Goal: Information Seeking & Learning: Learn about a topic

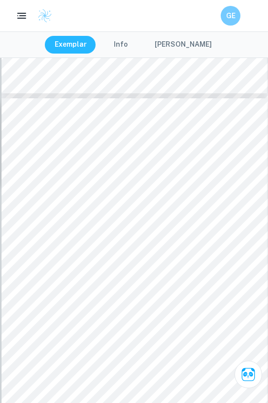
scroll to position [3518, 0]
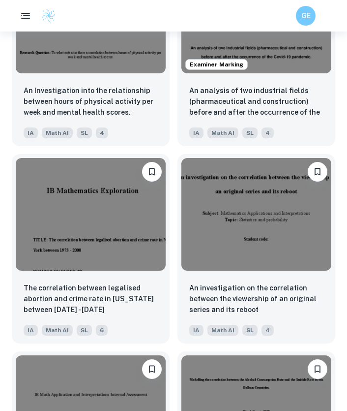
scroll to position [2880, 0]
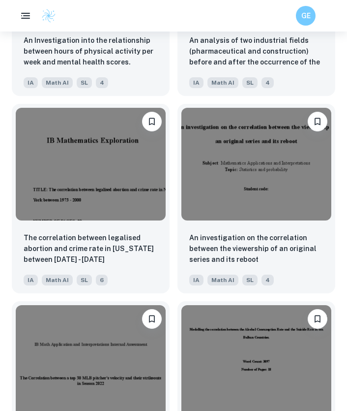
click at [164, 224] on div "The correlation between legalised abortion and crime rate in New York between 1…" at bounding box center [91, 258] width 158 height 69
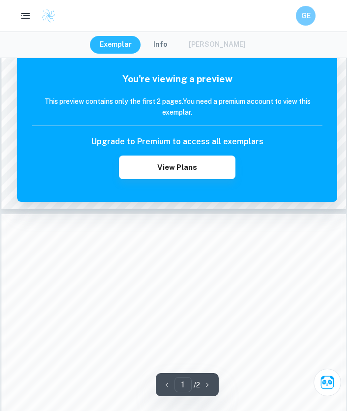
scroll to position [704, 0]
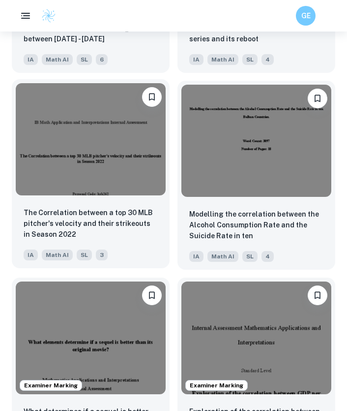
scroll to position [3104, 0]
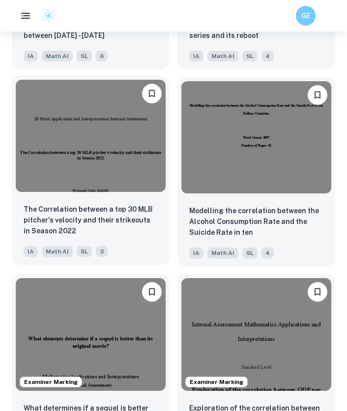
click at [125, 165] on img at bounding box center [91, 136] width 150 height 113
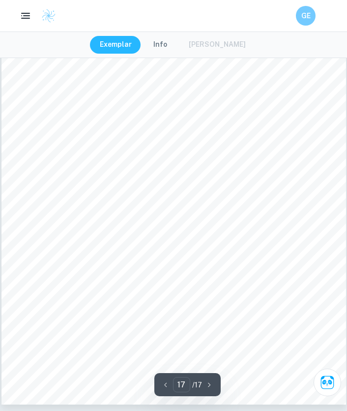
scroll to position [7558, 0]
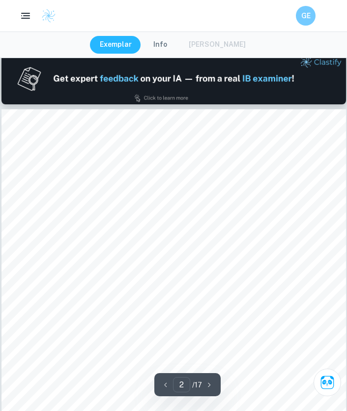
type input "1"
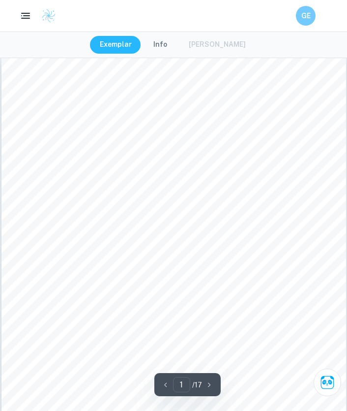
scroll to position [12, 0]
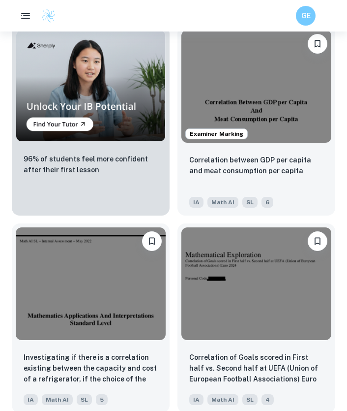
scroll to position [4144, 0]
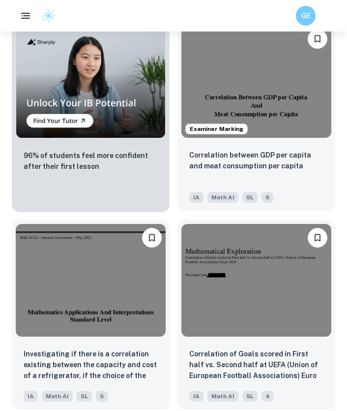
click at [267, 115] on img at bounding box center [257, 81] width 150 height 113
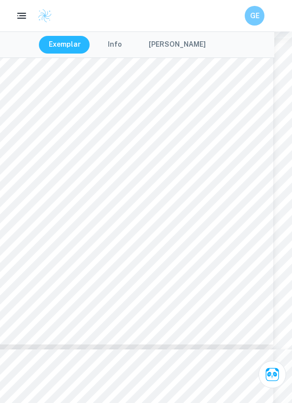
scroll to position [3684, 18]
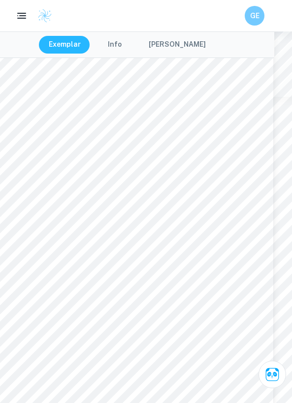
type input "5"
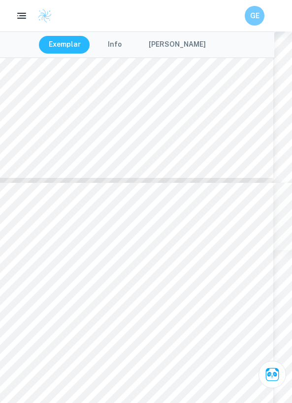
scroll to position [1510, 0]
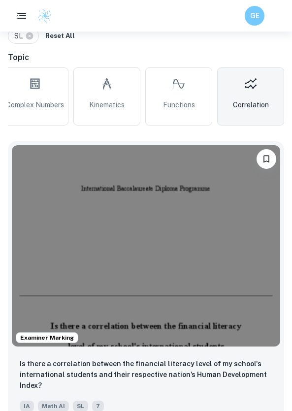
scroll to position [294, 0]
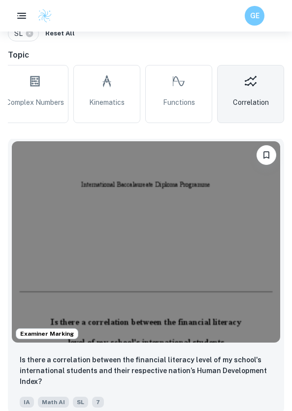
click at [69, 234] on div "Examiner Marking" at bounding box center [146, 241] width 276 height 209
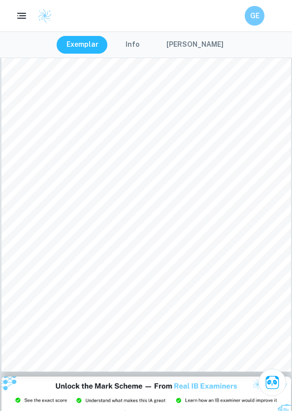
scroll to position [76, 0]
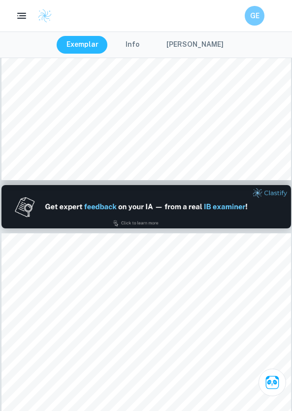
type input "1"
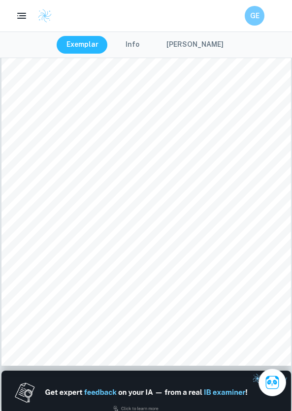
scroll to position [0, 0]
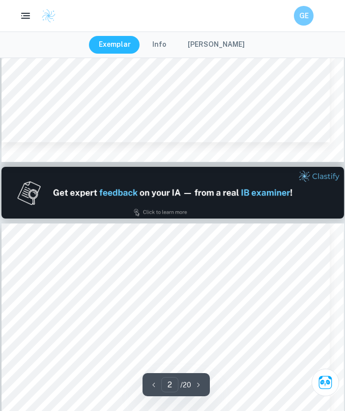
type input "1"
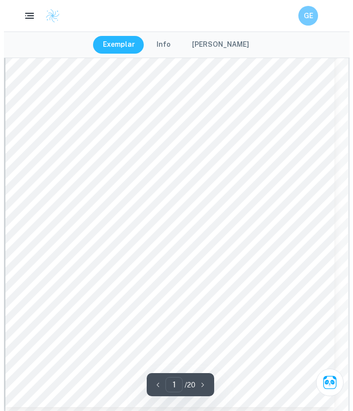
scroll to position [128, 0]
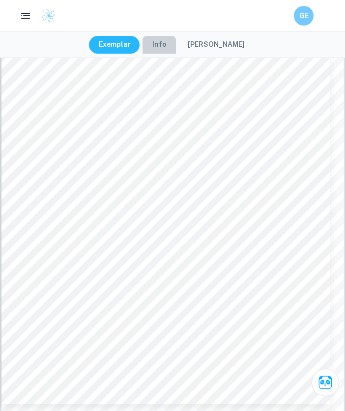
click at [160, 52] on button "Info" at bounding box center [159, 45] width 33 height 18
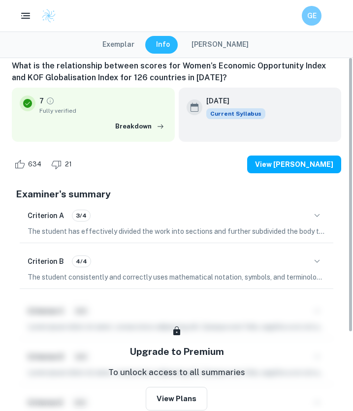
scroll to position [0, 0]
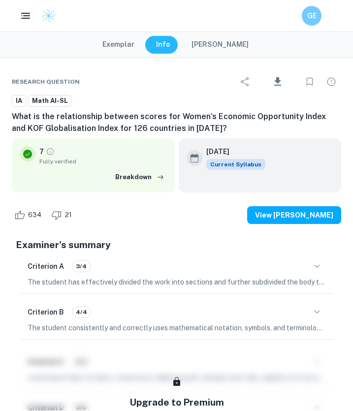
click at [220, 50] on button "[PERSON_NAME]" at bounding box center [220, 45] width 77 height 18
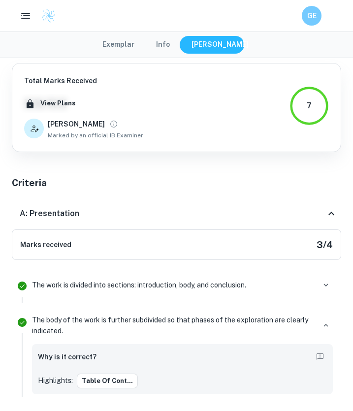
click at [123, 45] on button "Exemplar" at bounding box center [118, 45] width 52 height 18
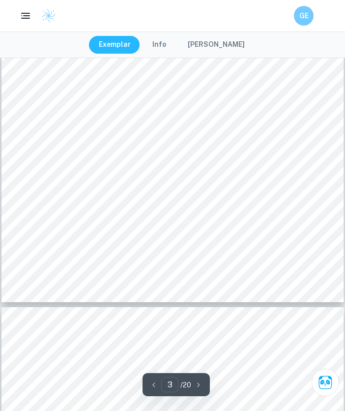
scroll to position [1418, 0]
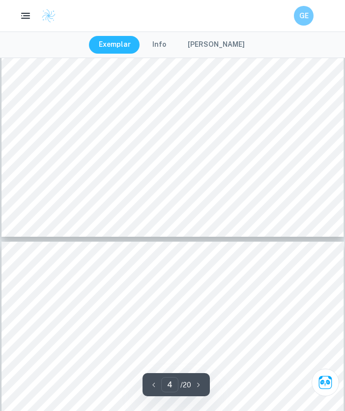
type input "5"
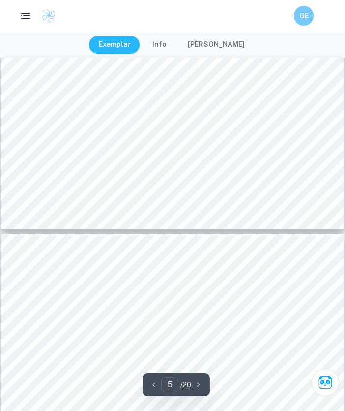
scroll to position [2393, 0]
